Goal: Transaction & Acquisition: Purchase product/service

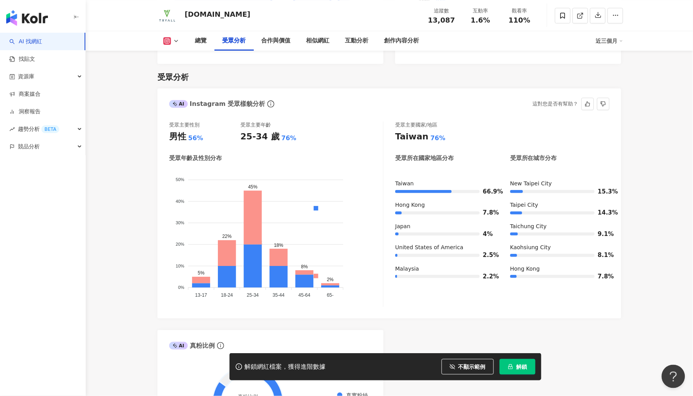
scroll to position [660, 0]
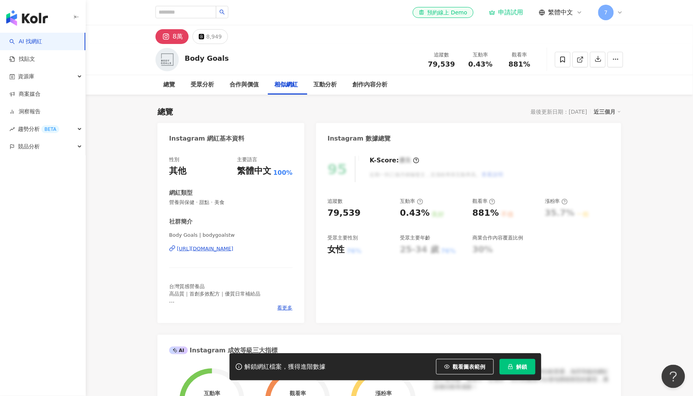
click at [525, 227] on div "追蹤數 79,539 互動率 0.43% 良好 觀看率 881% 不佳 漲粉率 35.7% 一般 受眾主要性別 女性 76% 受眾主要年齡 25-34 歲 7…" at bounding box center [469, 227] width 282 height 58
click at [460, 369] on span "觀看圖表範例" at bounding box center [469, 367] width 33 height 6
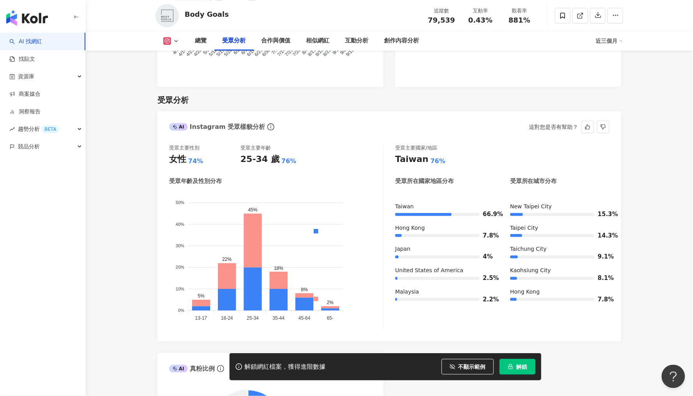
scroll to position [645, 0]
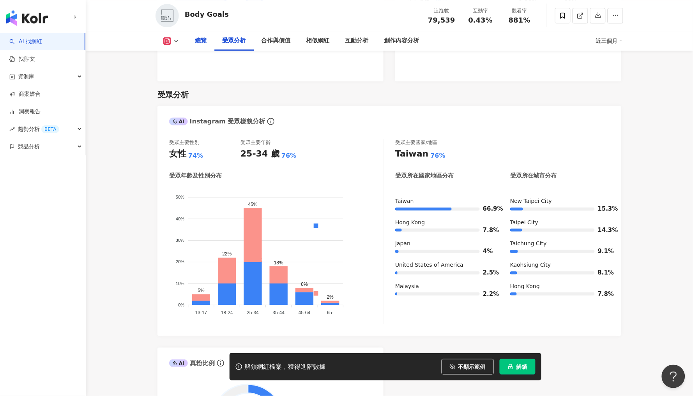
click at [204, 37] on div "總覽" at bounding box center [201, 40] width 12 height 9
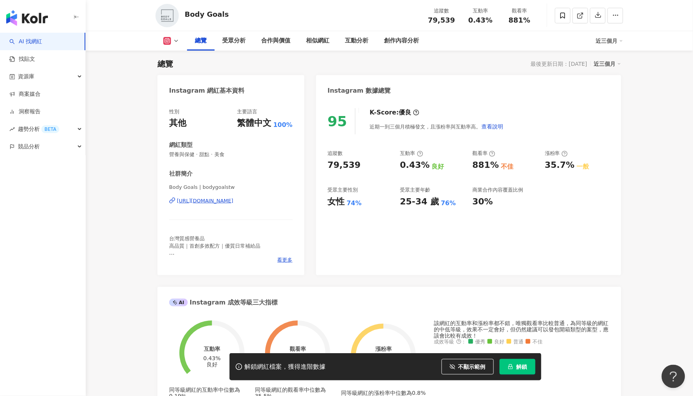
click at [608, 37] on div "近三個月" at bounding box center [609, 41] width 27 height 12
click at [506, 68] on div "總覽 最後更新日期：2025/9/13 近三個月" at bounding box center [389, 63] width 464 height 11
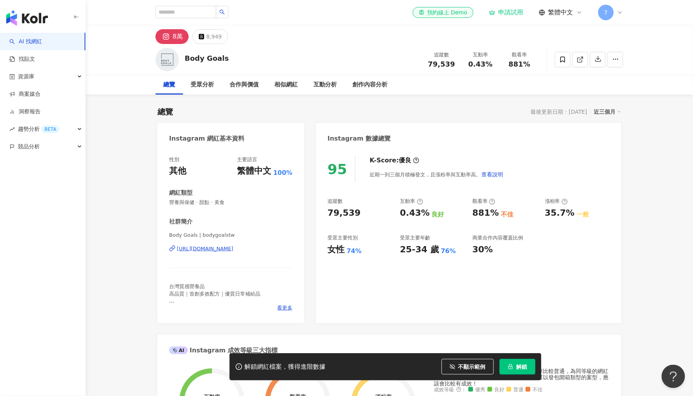
click at [514, 364] on button "解鎖" at bounding box center [518, 367] width 36 height 16
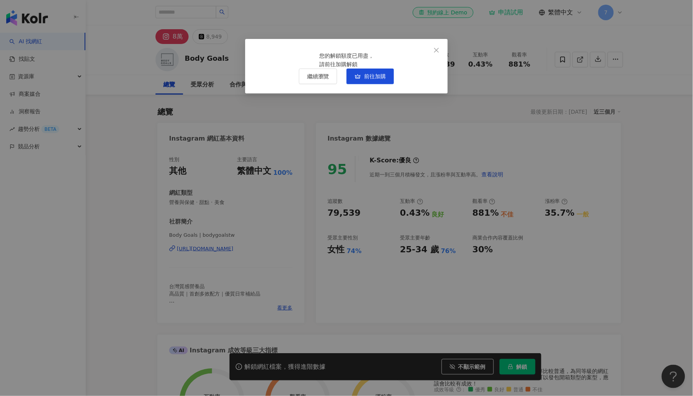
click at [374, 69] on div "您的解鎖額度已用盡， 請前往加購解鎖" at bounding box center [346, 59] width 55 height 17
click at [437, 51] on icon "close" at bounding box center [436, 50] width 6 height 6
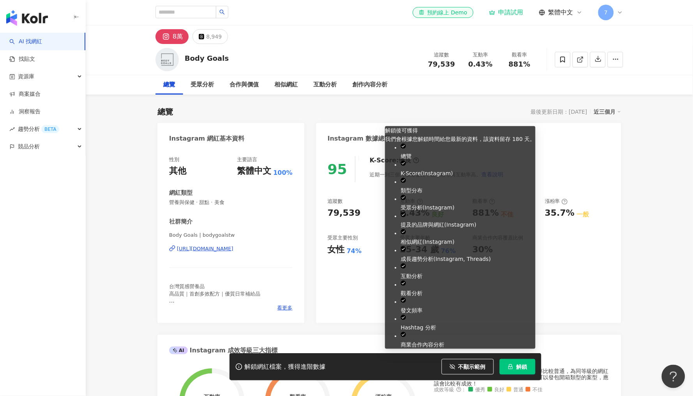
click at [508, 368] on icon "lock" at bounding box center [510, 366] width 5 height 5
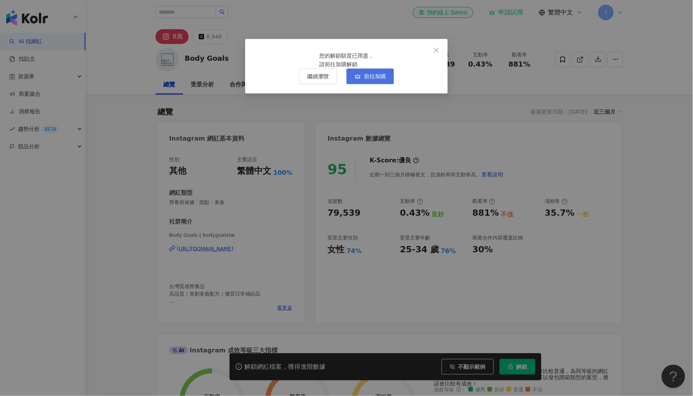
click at [380, 80] on span "前往加購" at bounding box center [375, 76] width 22 height 6
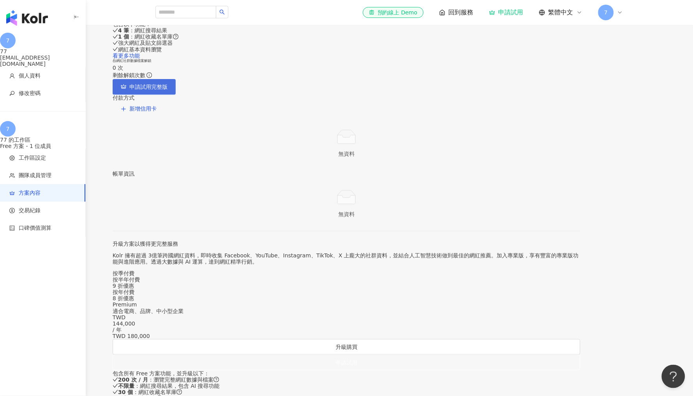
click at [168, 90] on span "申請試用完整版" at bounding box center [148, 87] width 38 height 6
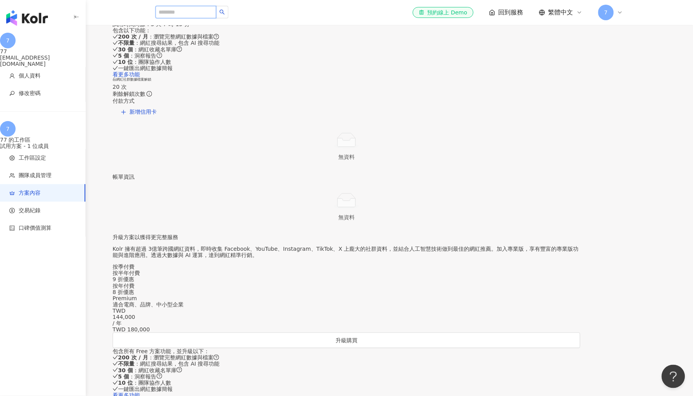
click at [172, 17] on input "search" at bounding box center [186, 12] width 61 height 12
type input "*"
type input "*****"
drag, startPoint x: 171, startPoint y: 27, endPoint x: 209, endPoint y: 31, distance: 38.4
click at [209, 38] on div "TRYALL 乳清蛋白 ｜ 挑戰自己的極限" at bounding box center [234, 42] width 156 height 8
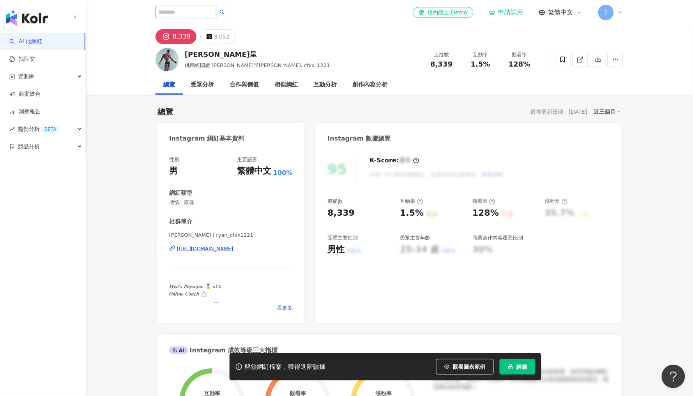
click at [211, 14] on input "search" at bounding box center [186, 12] width 61 height 12
type input "*"
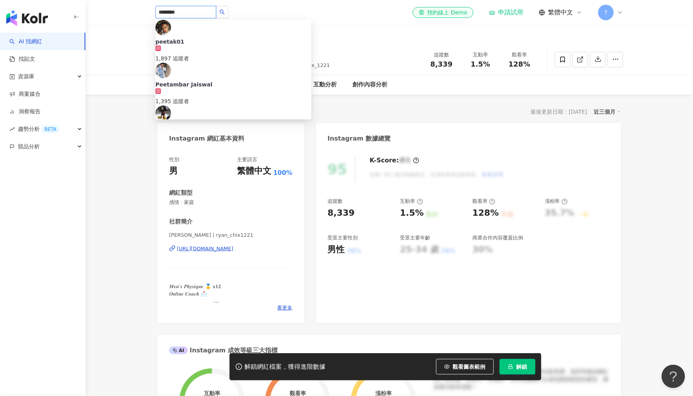
type input "*******"
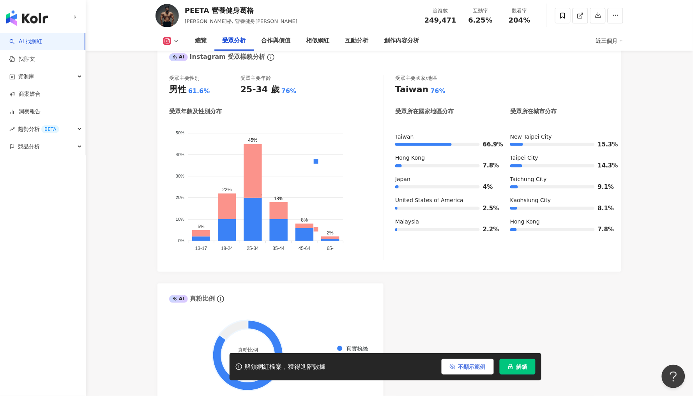
click at [464, 372] on button "不顯示範例" at bounding box center [468, 367] width 52 height 16
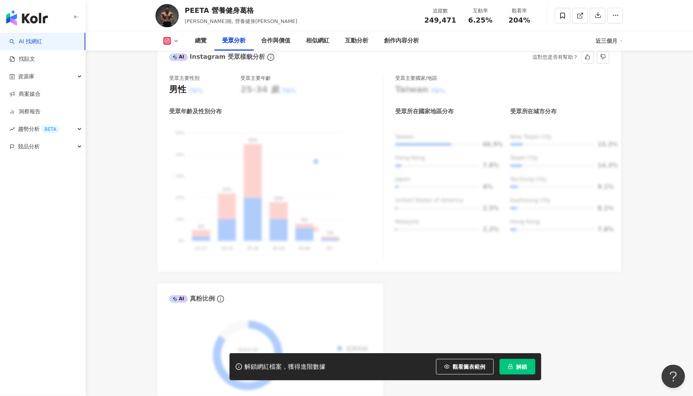
scroll to position [780, 0]
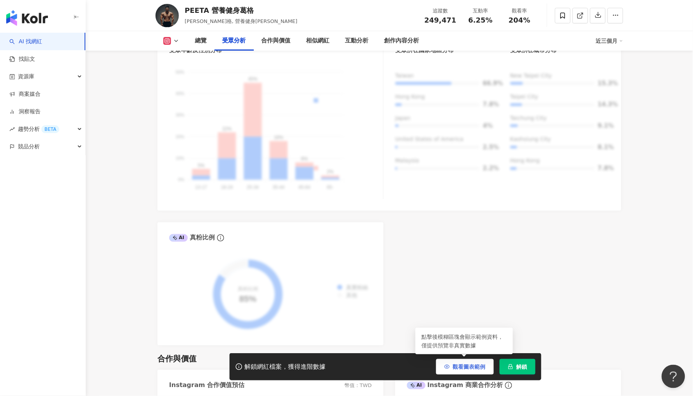
click at [473, 364] on span "觀看圖表範例" at bounding box center [469, 367] width 33 height 6
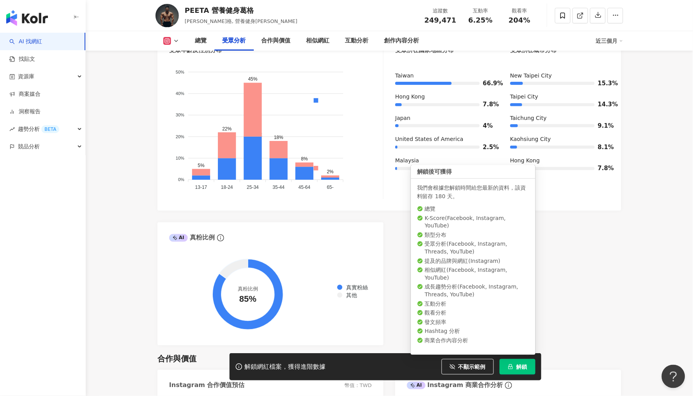
click at [520, 367] on span "解鎖" at bounding box center [521, 367] width 11 height 6
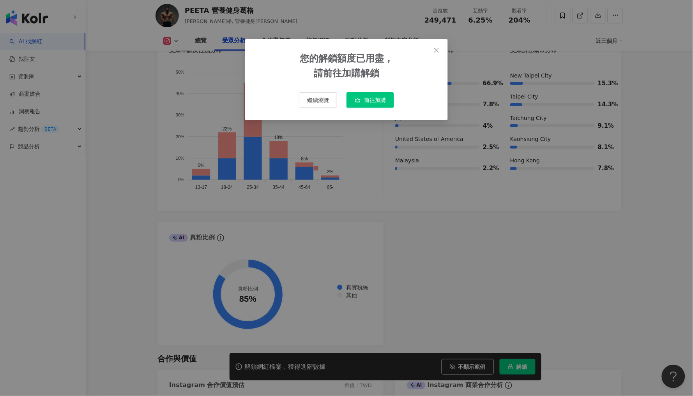
click at [367, 100] on span "前往加購" at bounding box center [375, 100] width 22 height 6
